Goal: Find specific page/section: Find specific page/section

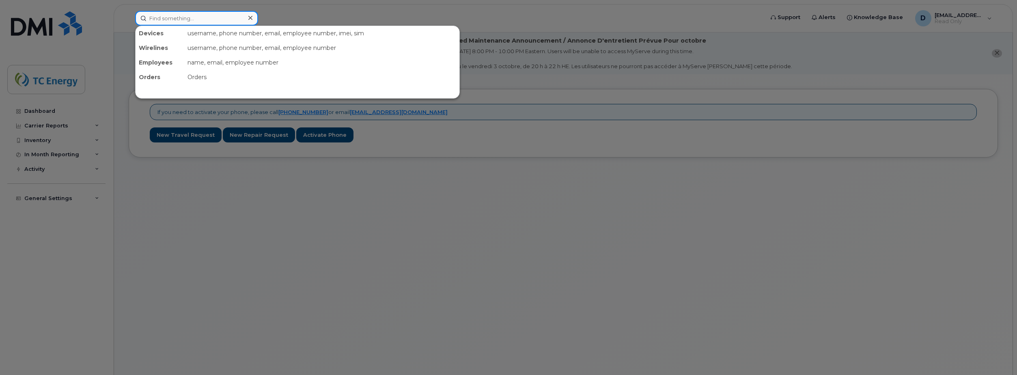
click at [168, 17] on input at bounding box center [196, 18] width 123 height 15
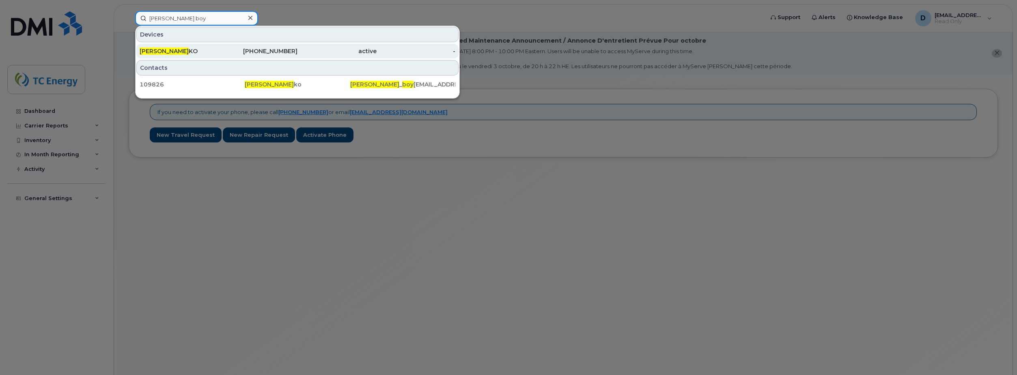
type input "zachary boy"
click at [259, 52] on div "304-552-1349" at bounding box center [258, 51] width 79 height 8
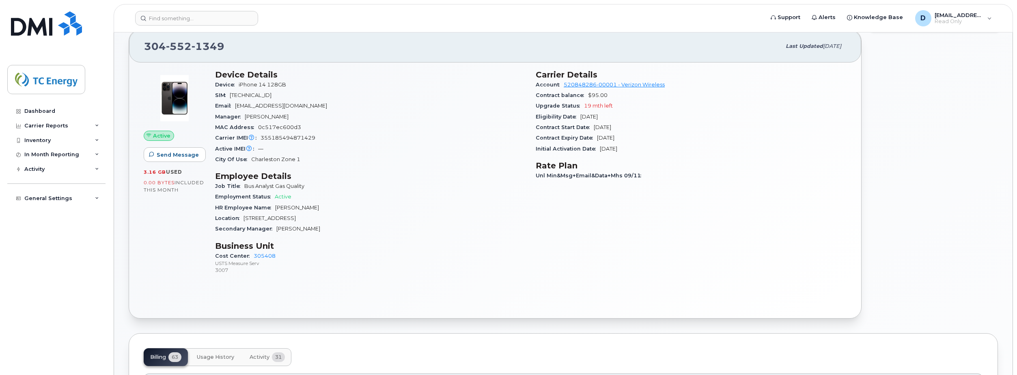
scroll to position [162, 0]
drag, startPoint x: 628, startPoint y: 86, endPoint x: 559, endPoint y: 143, distance: 88.7
click at [628, 86] on link "520848286-00001 - Verizon Wireless" at bounding box center [613, 85] width 101 height 6
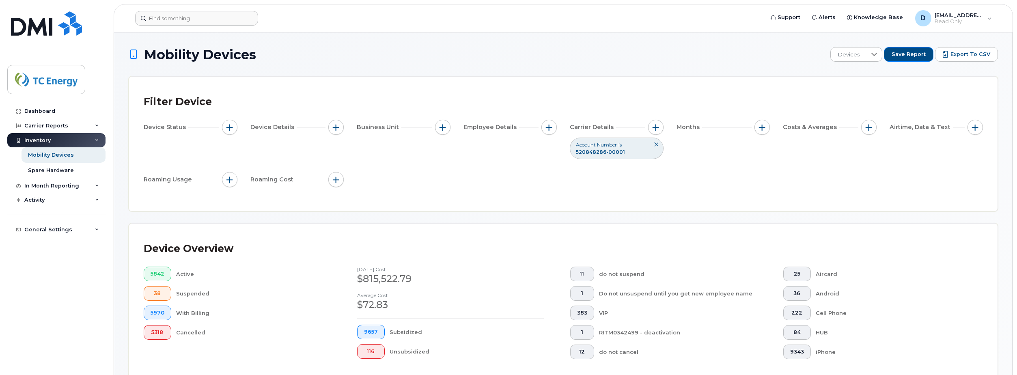
drag, startPoint x: 505, startPoint y: 22, endPoint x: 625, endPoint y: 25, distance: 120.1
click at [505, 22] on form at bounding box center [446, 18] width 623 height 15
